Goal: Task Accomplishment & Management: Manage account settings

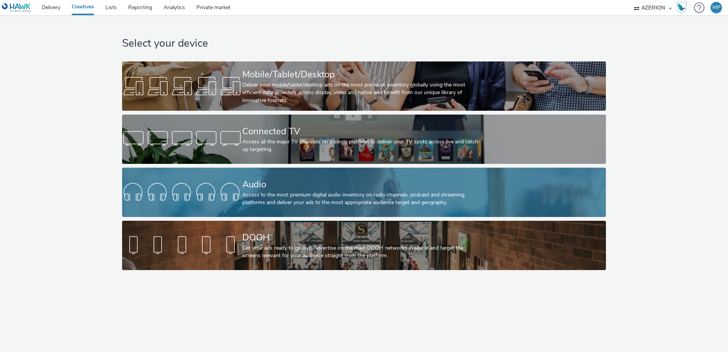
click at [259, 199] on div "Access to the most premium digital audio inventory on radio channels, podcast a…" at bounding box center [362, 199] width 240 height 16
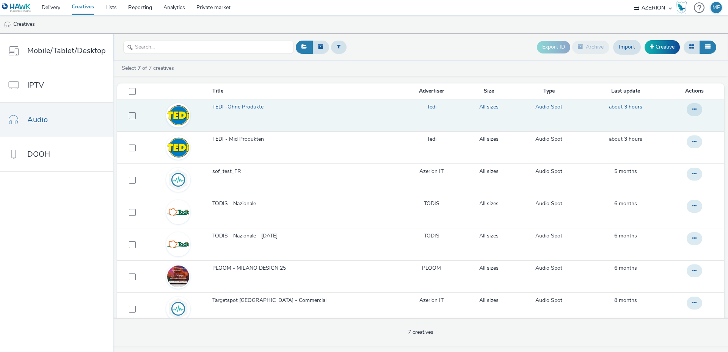
click at [245, 107] on span "TEDI -Ohne Produkte" at bounding box center [239, 107] width 54 height 8
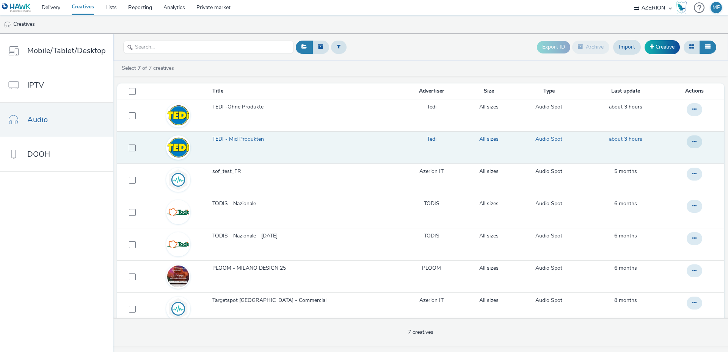
click at [243, 138] on span "TEDI - Mid Produkten" at bounding box center [239, 139] width 55 height 8
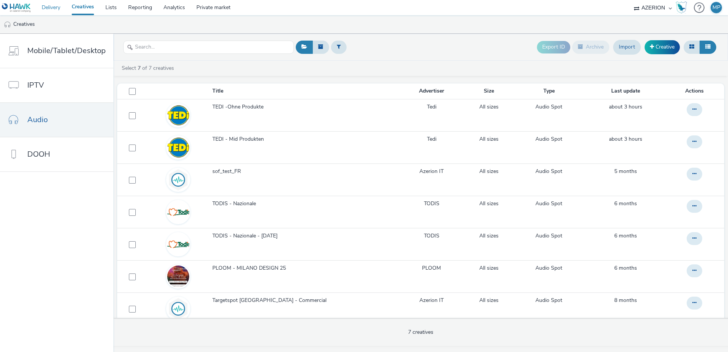
click at [49, 10] on link "Delivery" at bounding box center [51, 7] width 30 height 15
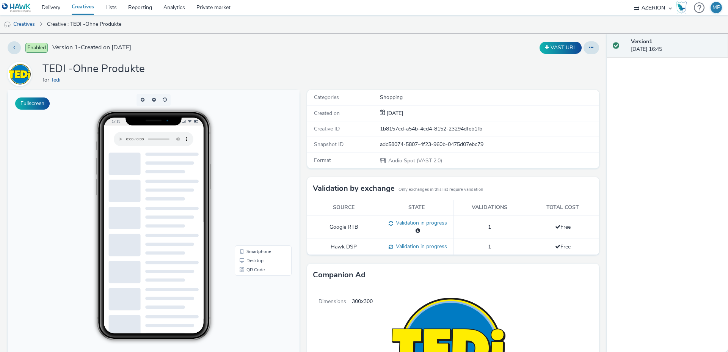
click at [599, 48] on div "Enabled Version 1 - Created on 07 October 2025 VAST URL TEDI -Ohne Produkte for…" at bounding box center [303, 193] width 606 height 318
click at [595, 48] on button at bounding box center [591, 47] width 16 height 13
click at [573, 67] on link "Edit" at bounding box center [570, 62] width 57 height 15
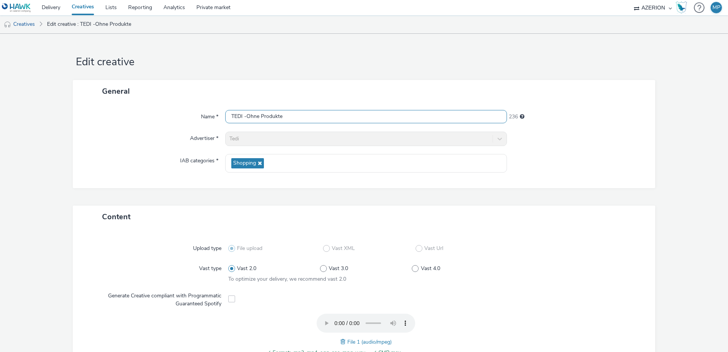
click at [293, 115] on input "TEDI -Ohne Produkte" at bounding box center [366, 116] width 282 height 13
type input "TEDI -Ohne Produkte - Ottobre25"
click at [633, 146] on div "Name * TEDI -Ohne Produkte - Ottobre25 224 Advertiser * Tedi IAB categories * S…" at bounding box center [364, 145] width 582 height 86
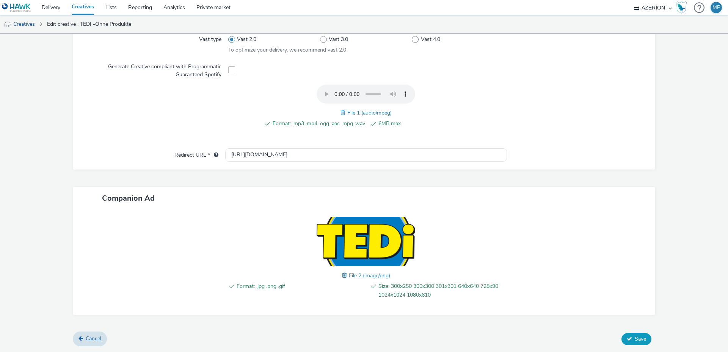
click at [639, 339] on span "Save" at bounding box center [639, 338] width 11 height 7
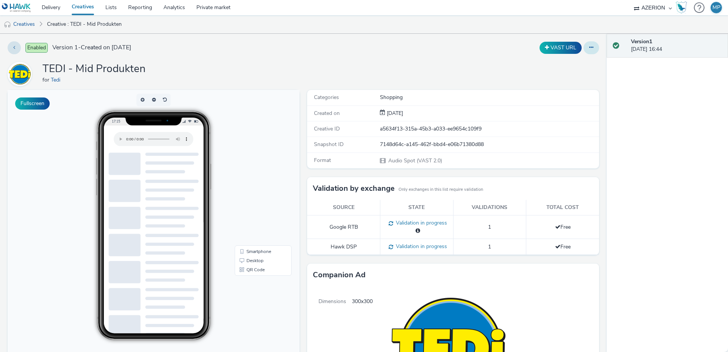
click at [589, 50] on button at bounding box center [591, 47] width 16 height 13
click at [573, 66] on link "Edit" at bounding box center [570, 62] width 57 height 15
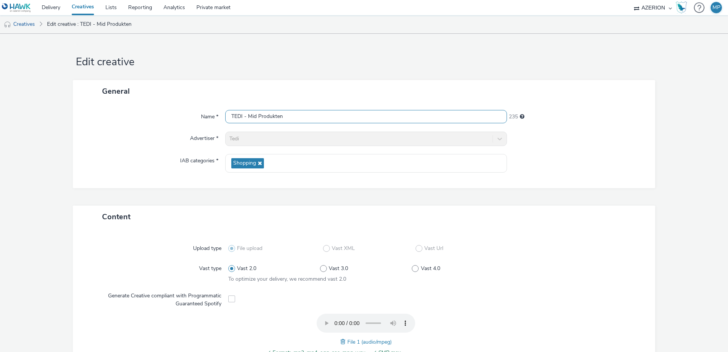
click at [296, 116] on input "TEDI - Mid Produkten" at bounding box center [366, 116] width 282 height 13
type input "TEDI - Mid Produkten - Ottobre25"
click at [600, 112] on div "223" at bounding box center [577, 115] width 141 height 11
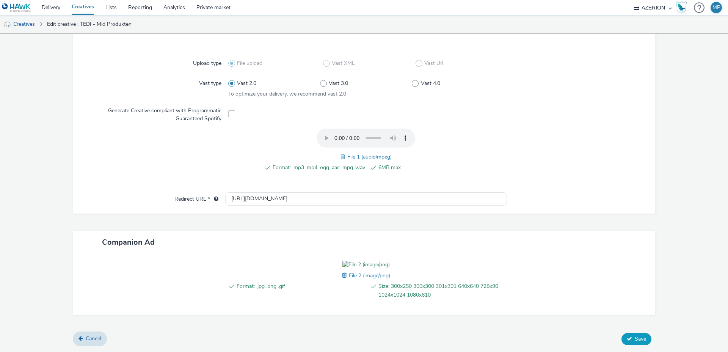
drag, startPoint x: 651, startPoint y: 338, endPoint x: 647, endPoint y: 339, distance: 4.2
click at [651, 338] on div "Cancel Save" at bounding box center [364, 339] width 582 height 14
click at [645, 339] on span "Save" at bounding box center [639, 338] width 11 height 7
